Goal: Information Seeking & Learning: Learn about a topic

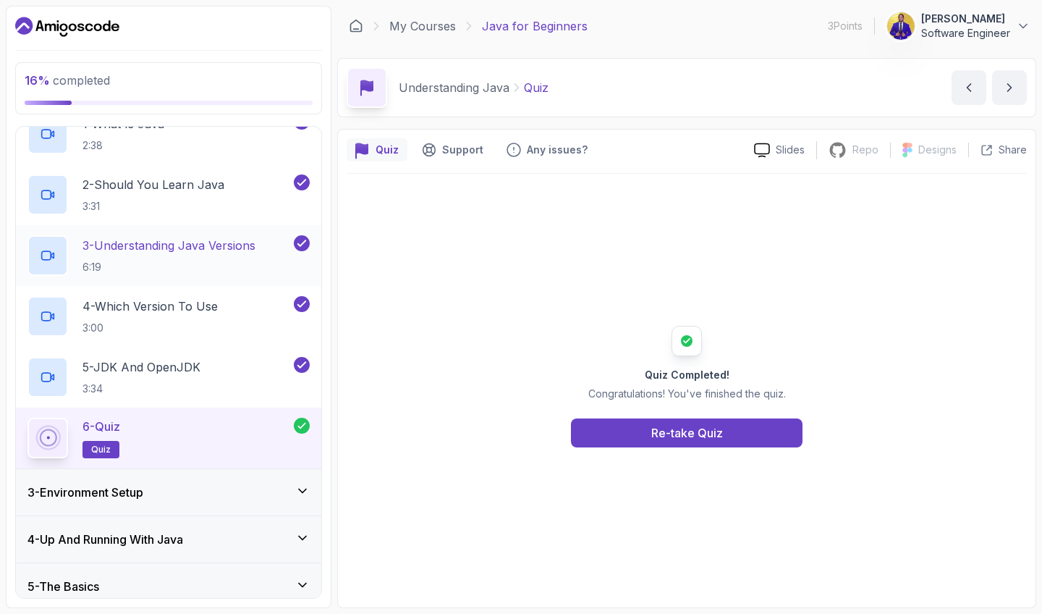
scroll to position [118, 0]
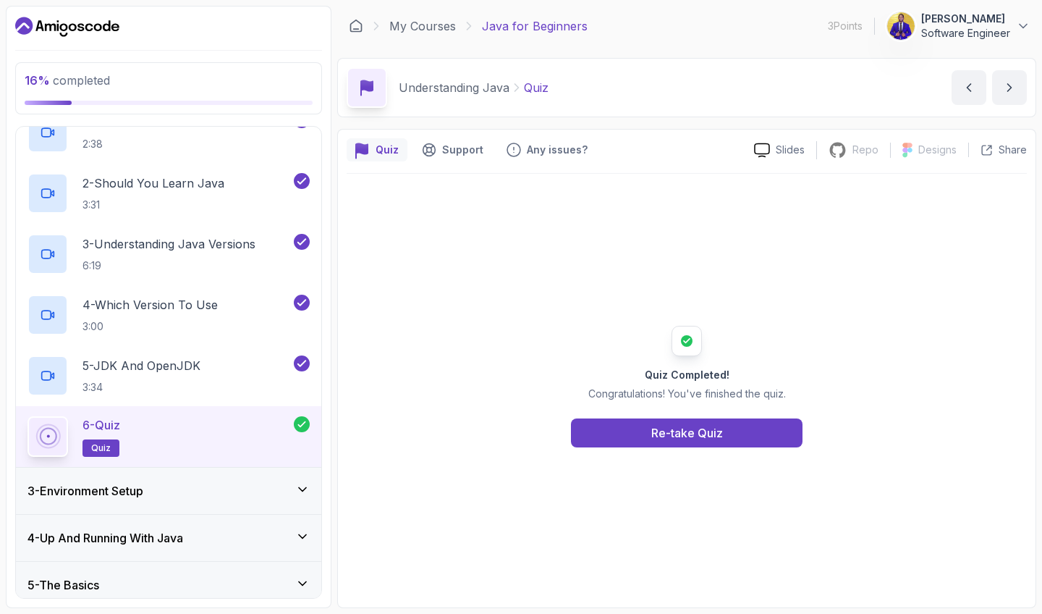
click at [221, 494] on div "3 - Environment Setup" at bounding box center [168, 490] width 282 height 17
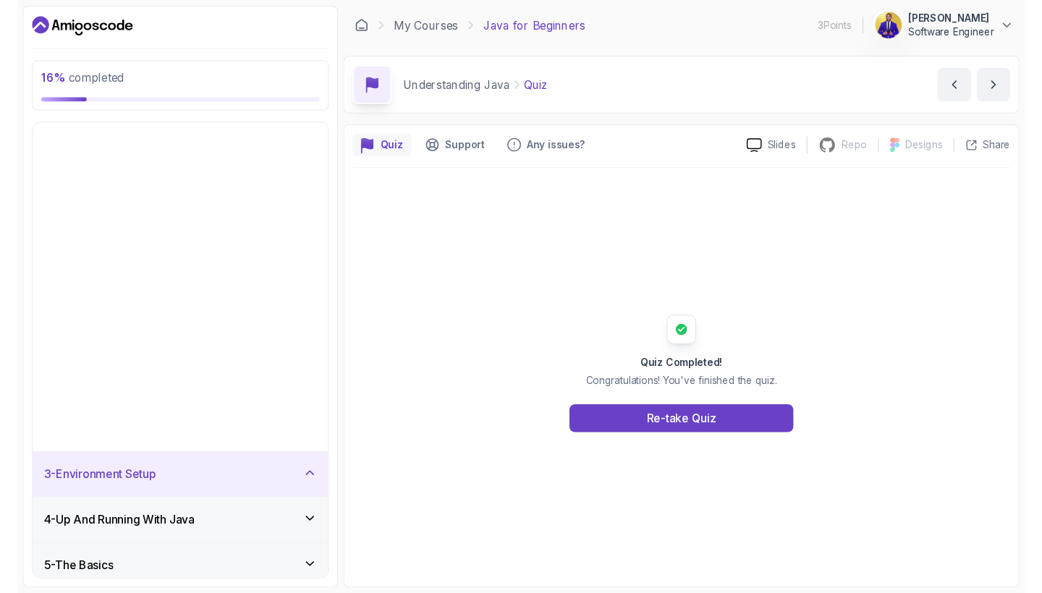
scroll to position [0, 0]
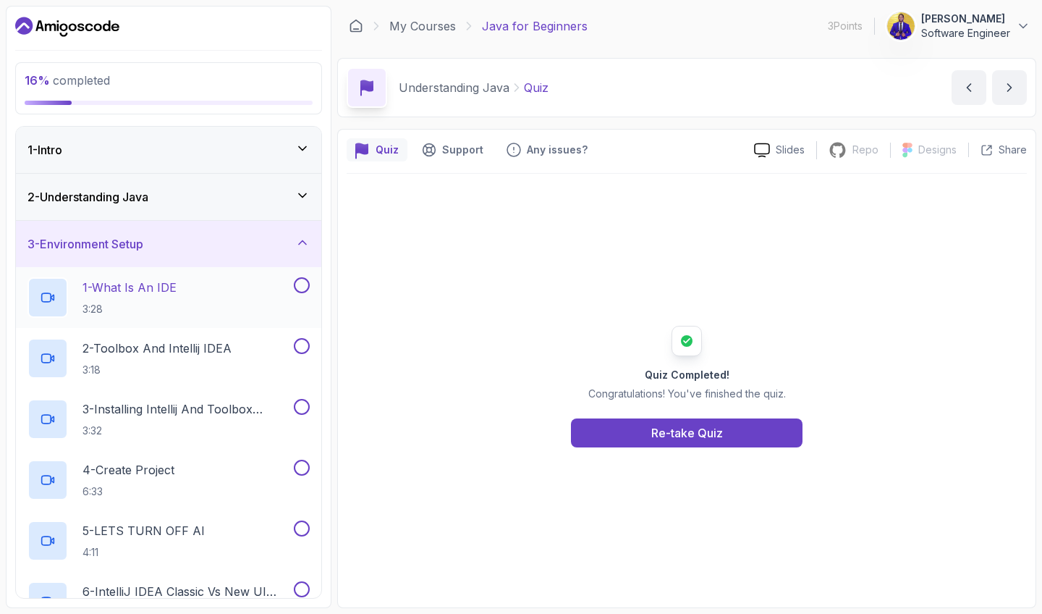
click at [192, 290] on div "1 - What Is An IDE 3:28" at bounding box center [158, 297] width 263 height 41
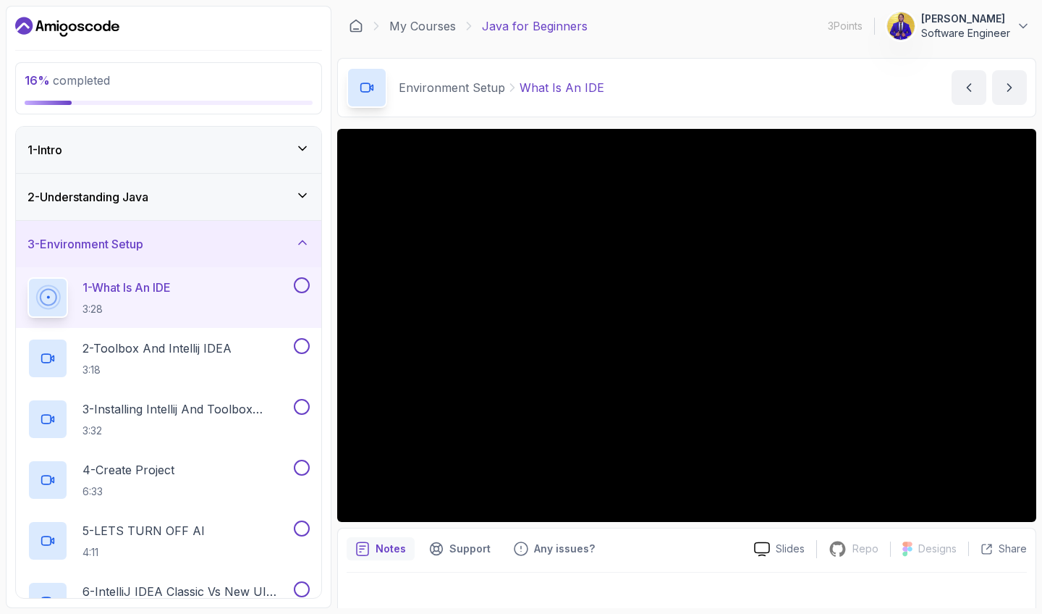
click at [303, 287] on button at bounding box center [302, 285] width 16 height 16
click at [1012, 82] on icon "next content" at bounding box center [1009, 87] width 14 height 14
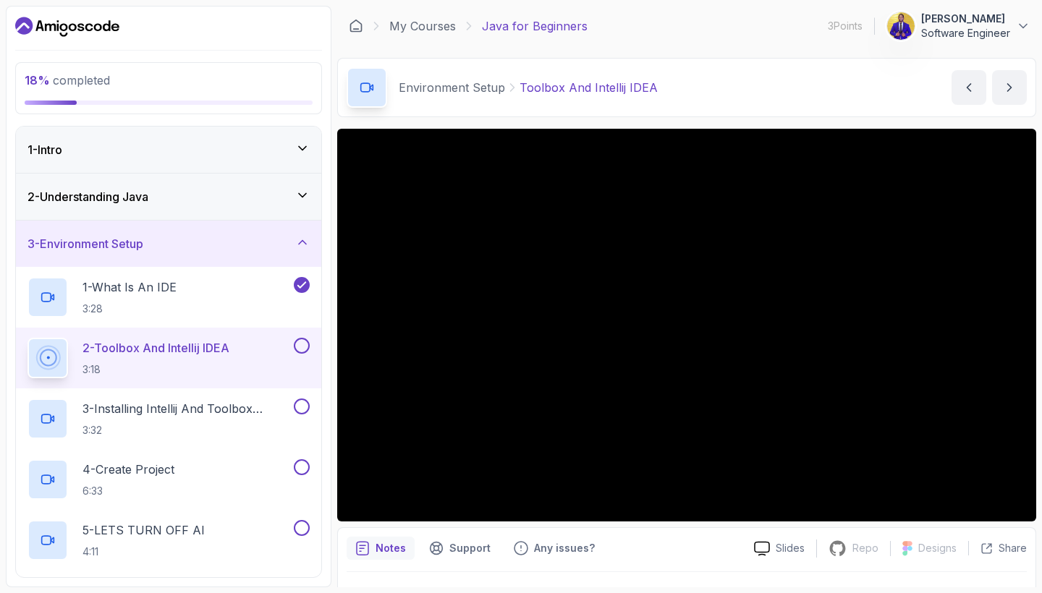
click at [305, 344] on button at bounding box center [302, 346] width 16 height 16
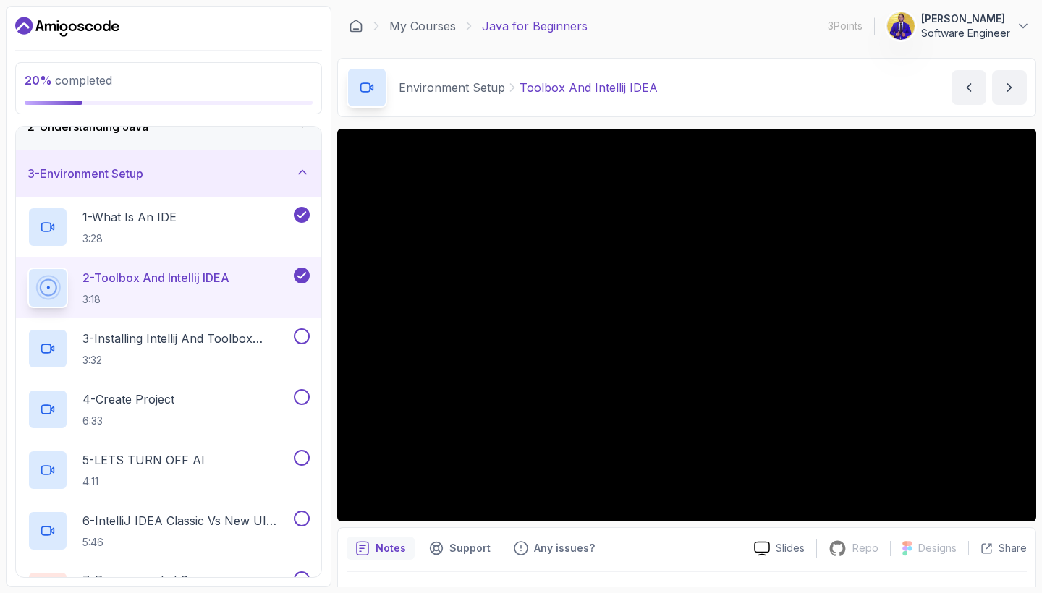
scroll to position [72, 0]
click at [1011, 85] on icon "next content" at bounding box center [1009, 87] width 14 height 14
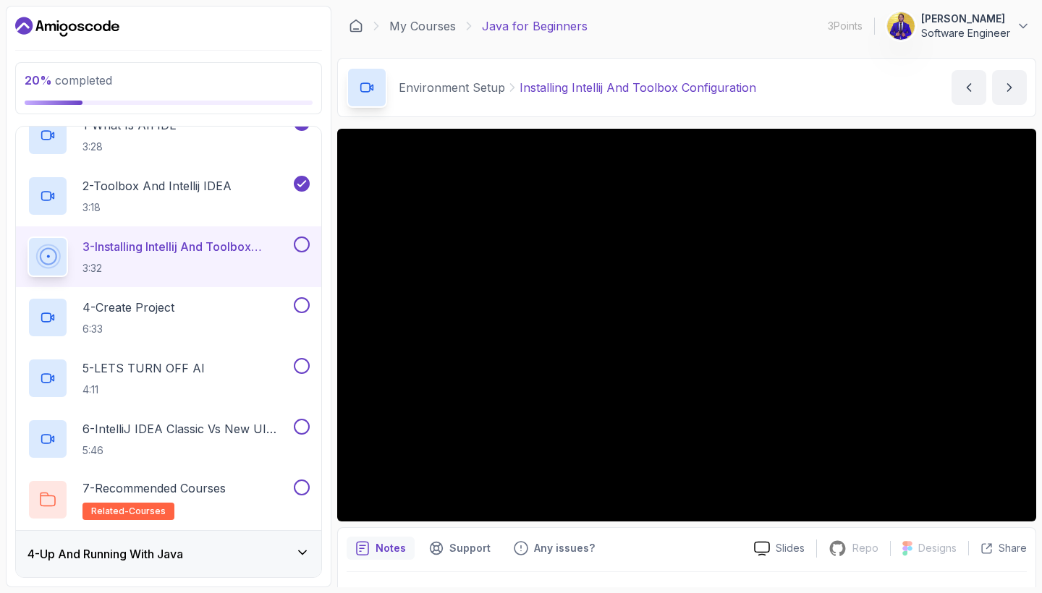
scroll to position [163, 0]
click at [298, 247] on button at bounding box center [302, 244] width 16 height 16
click at [206, 319] on div "4 - Create Project 6:33" at bounding box center [158, 317] width 263 height 41
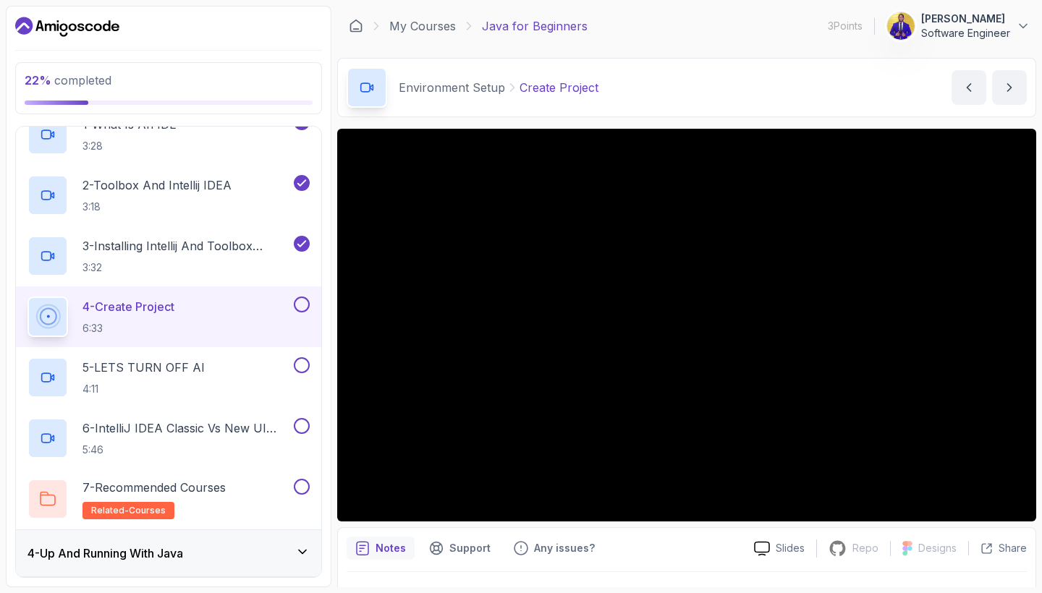
click at [794, 395] on div at bounding box center [686, 325] width 699 height 393
click at [137, 319] on h2 "4 - Create Project 6:33" at bounding box center [128, 317] width 92 height 38
click at [125, 234] on div "3 - Installing Intellij And Toolbox Configuration 3:32" at bounding box center [168, 256] width 305 height 61
click at [1014, 96] on button "next content" at bounding box center [1009, 87] width 35 height 35
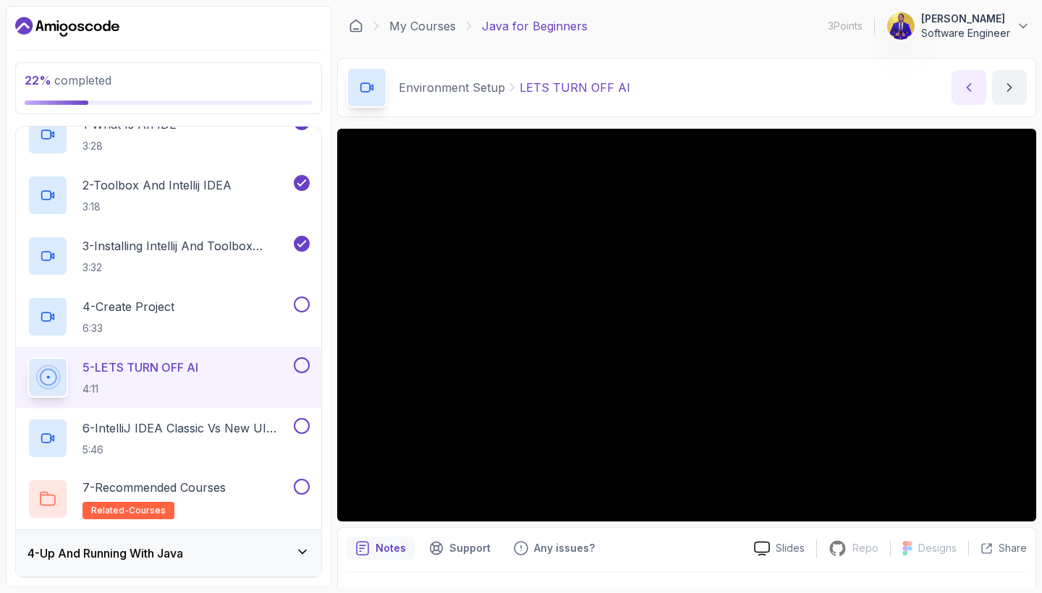
click at [978, 93] on button "previous content" at bounding box center [969, 87] width 35 height 35
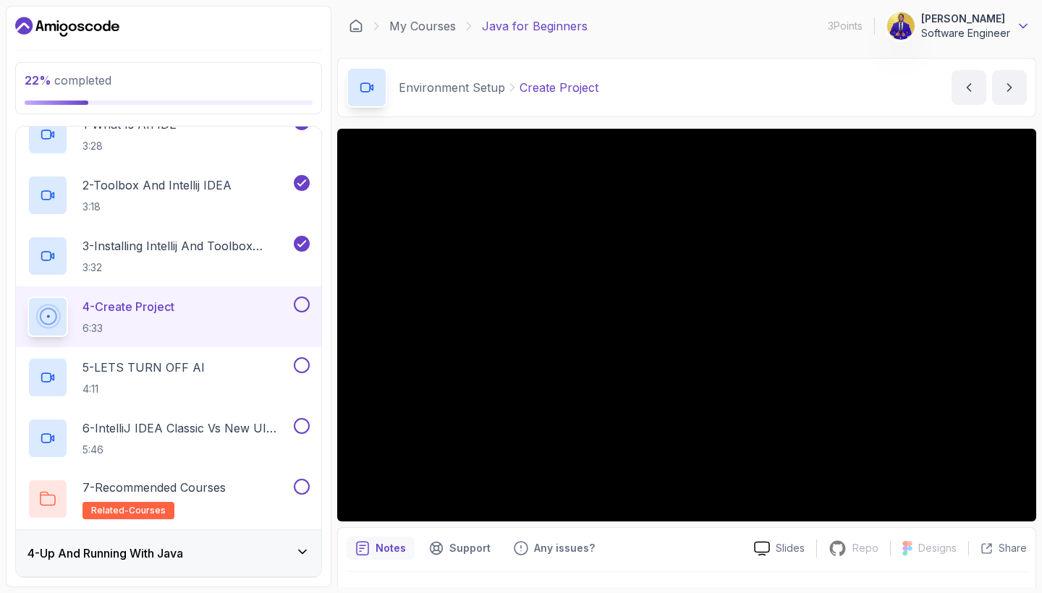
click at [1025, 24] on icon at bounding box center [1023, 26] width 14 height 14
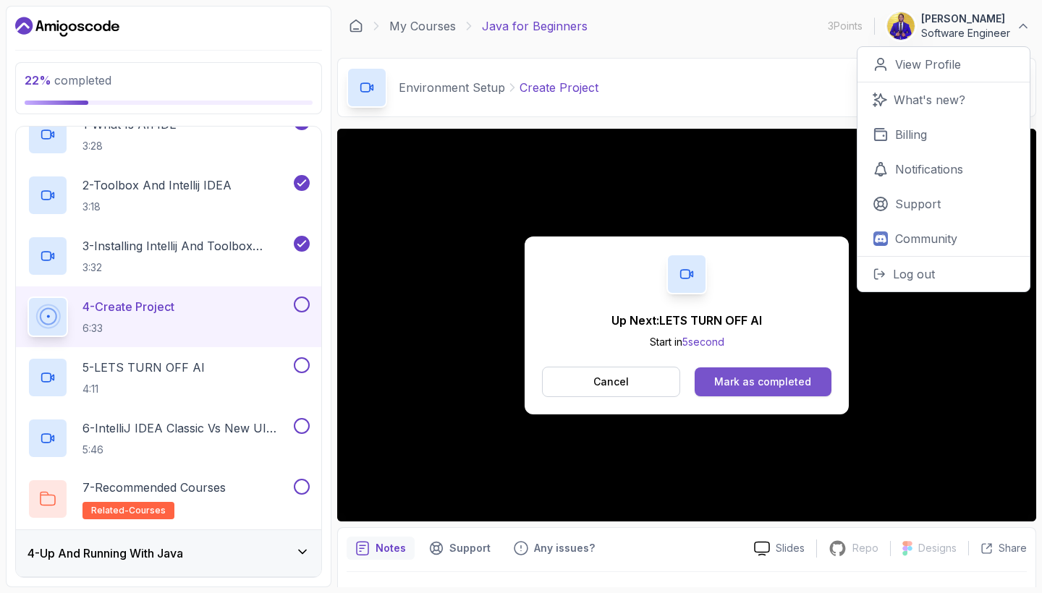
click at [788, 385] on div "Mark as completed" at bounding box center [762, 382] width 97 height 14
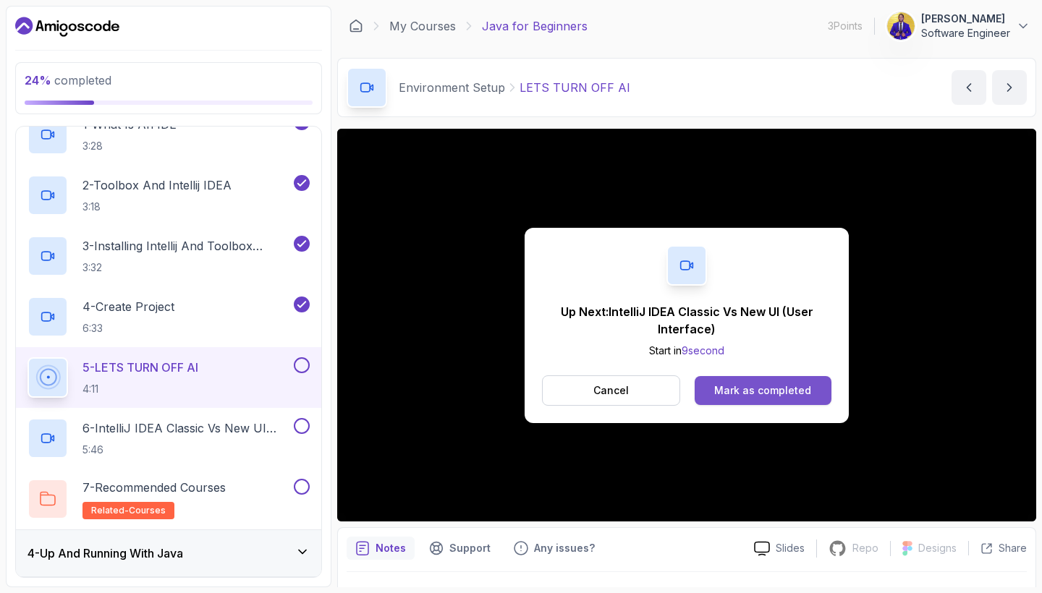
click at [808, 396] on div "Mark as completed" at bounding box center [762, 391] width 97 height 14
